Goal: Navigation & Orientation: Find specific page/section

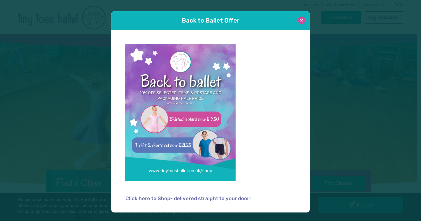
click at [300, 20] on button at bounding box center [301, 20] width 7 height 7
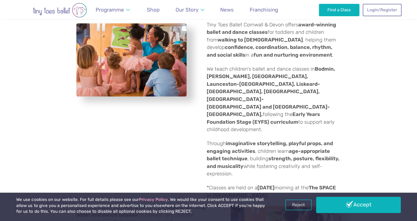
scroll to position [220, 0]
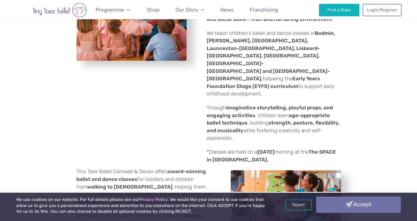
click at [355, 204] on link "Accept" at bounding box center [358, 205] width 84 height 16
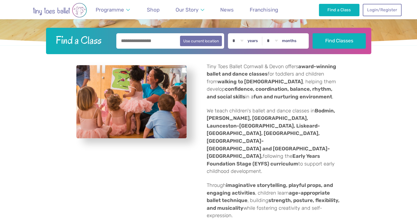
scroll to position [55, 0]
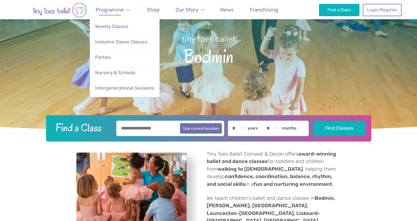
click at [129, 10] on link "Programme" at bounding box center [112, 9] width 39 height 13
click at [117, 25] on span "Weekly Classes" at bounding box center [111, 27] width 33 height 6
